Goal: Task Accomplishment & Management: Complete application form

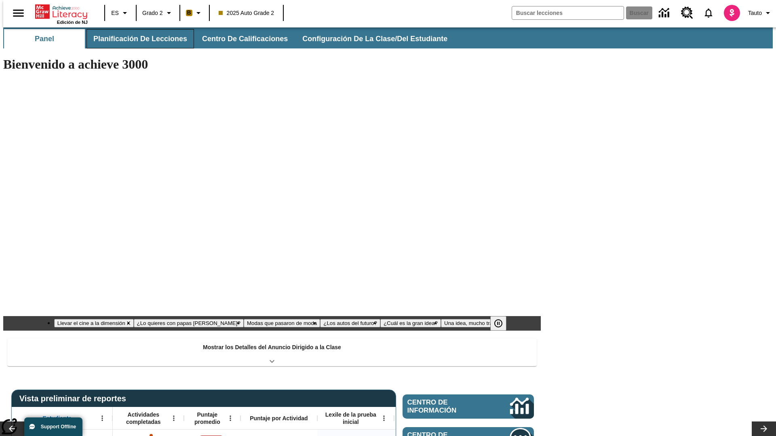
click at [135, 39] on button "Planificación de lecciones" at bounding box center [139, 38] width 107 height 19
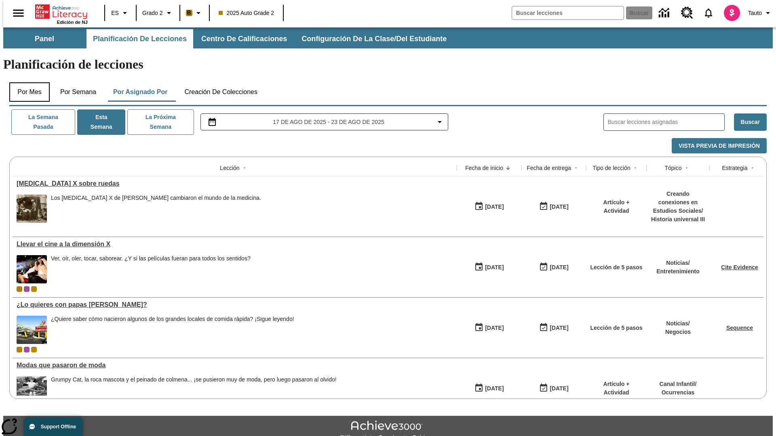
click at [26, 82] on button "Por mes" at bounding box center [29, 91] width 40 height 19
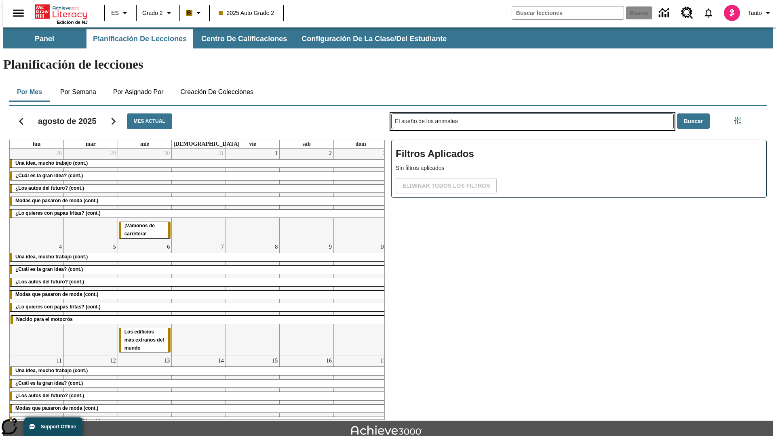
type input "El sueño de los animales"
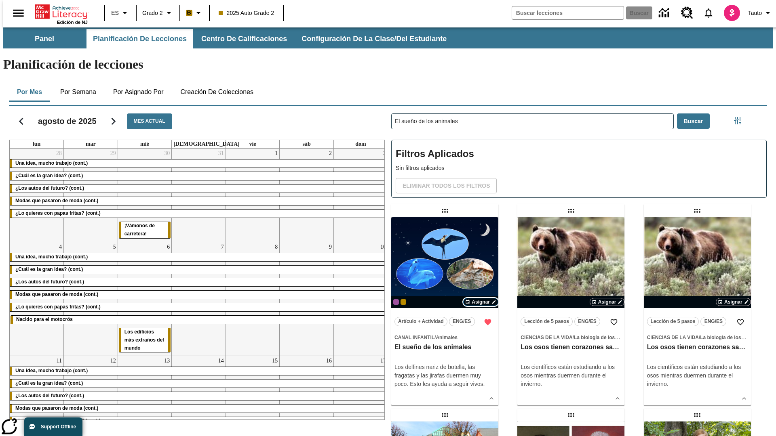
click at [480, 299] on span "Asignar" at bounding box center [481, 302] width 18 height 7
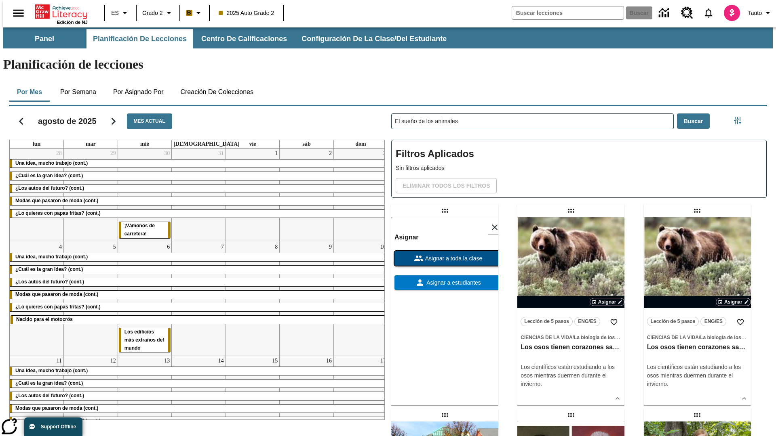
click at [445, 255] on span "Asignar a toda la clase" at bounding box center [453, 259] width 59 height 8
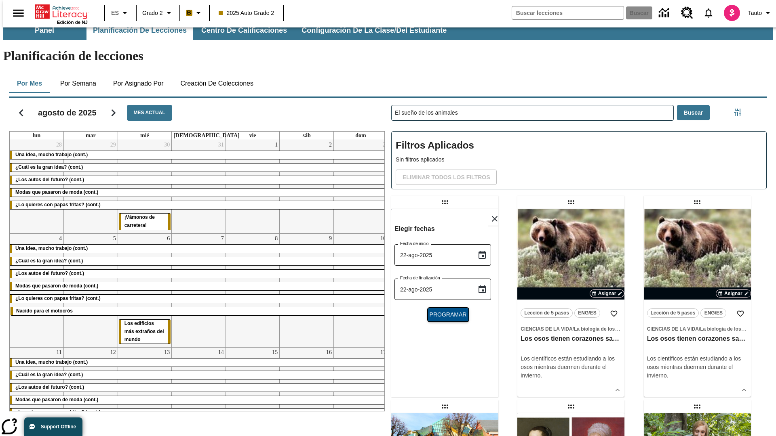
click at [445, 311] on span "Programar" at bounding box center [448, 315] width 37 height 8
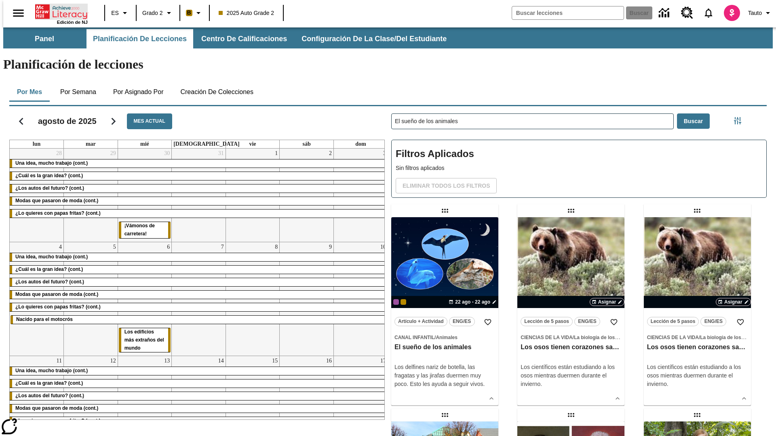
click at [58, 11] on icon "Portada" at bounding box center [62, 12] width 54 height 16
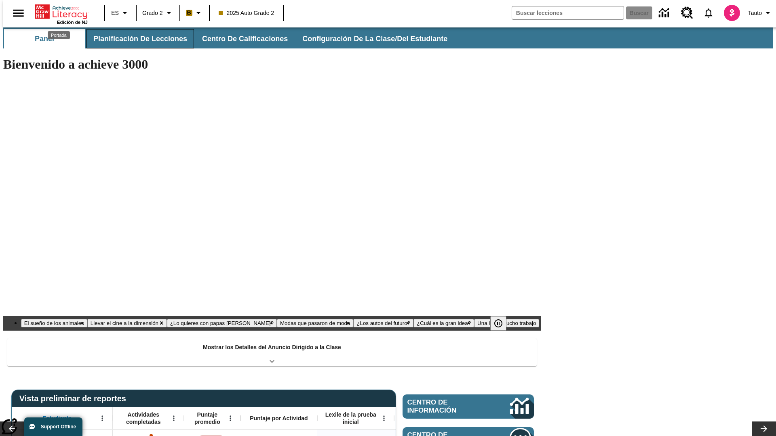
click at [135, 39] on button "Planificación de lecciones" at bounding box center [139, 38] width 107 height 19
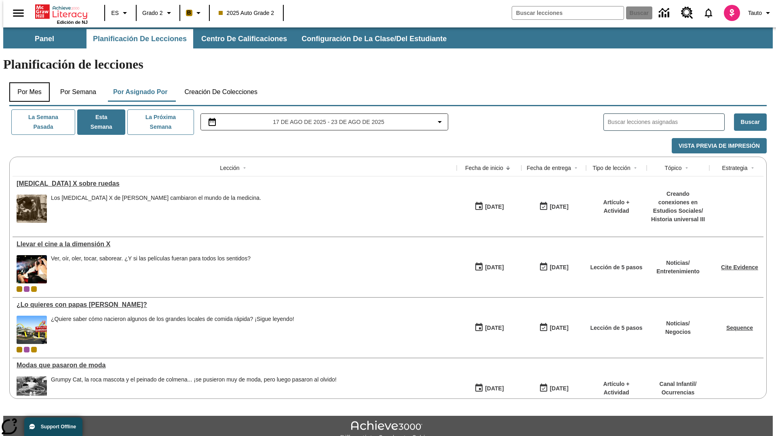
click at [26, 82] on button "Por mes" at bounding box center [29, 91] width 40 height 19
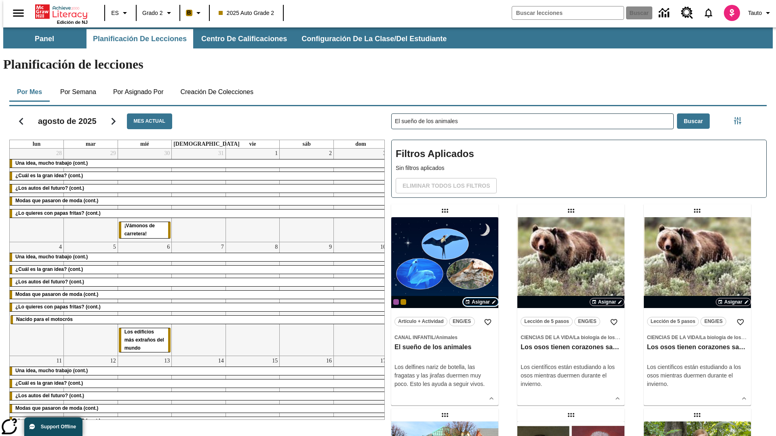
click at [480, 299] on span "Asignar" at bounding box center [481, 302] width 18 height 7
